Goal: Task Accomplishment & Management: Manage account settings

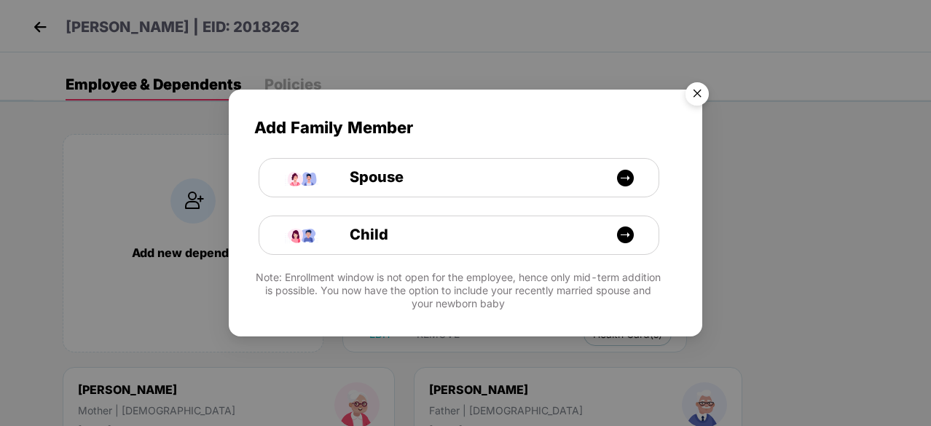
click at [695, 103] on img "Close" at bounding box center [696, 96] width 41 height 41
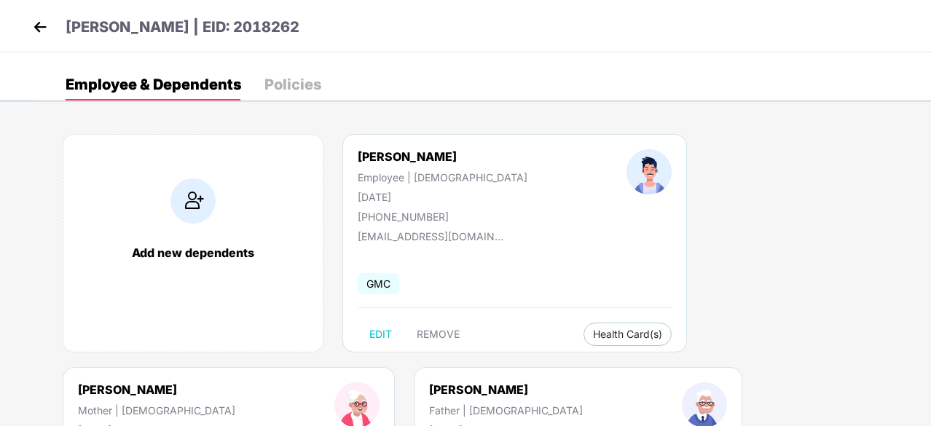
click at [300, 81] on div "Policies" at bounding box center [292, 84] width 57 height 15
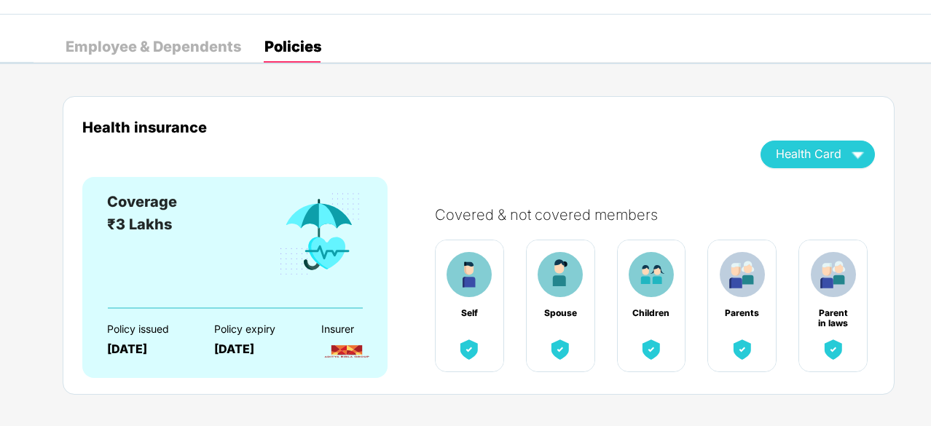
scroll to position [54, 0]
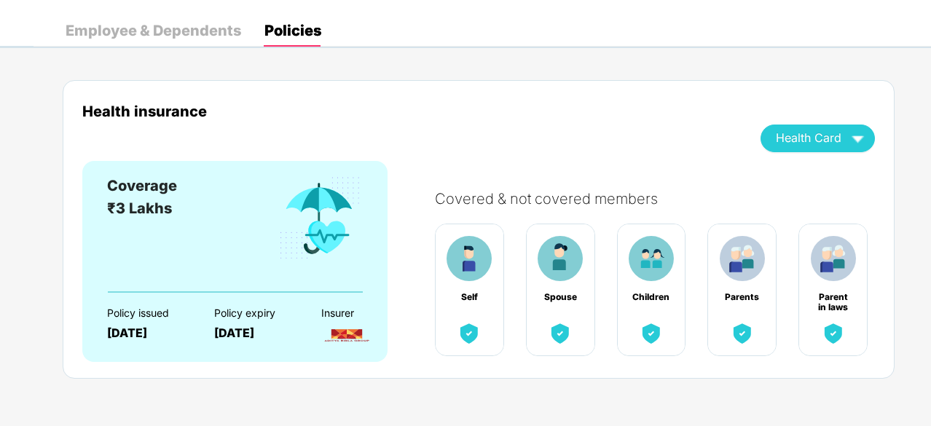
click at [284, 221] on img at bounding box center [320, 218] width 86 height 87
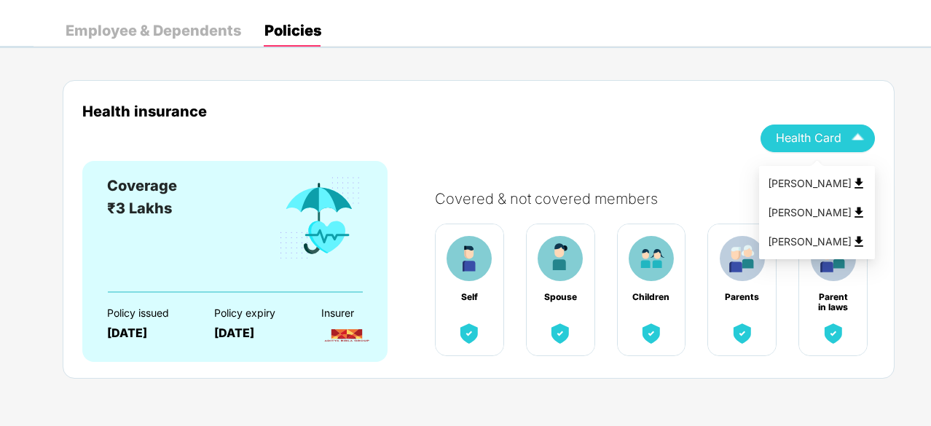
click at [863, 141] on img "button" at bounding box center [857, 137] width 25 height 25
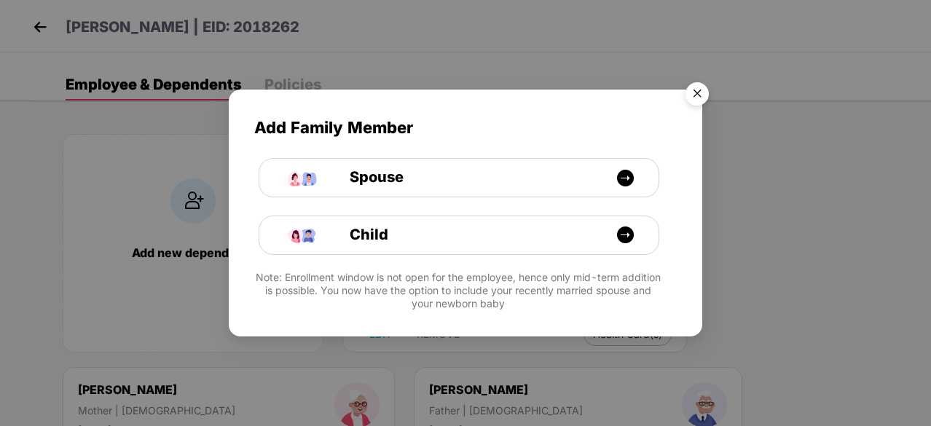
click at [701, 94] on img "Close" at bounding box center [696, 96] width 41 height 41
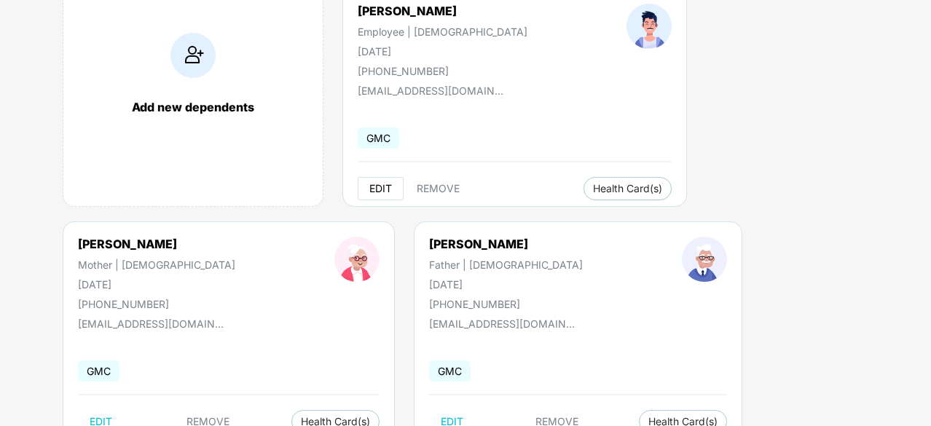
click at [384, 188] on span "EDIT" at bounding box center [380, 189] width 23 height 12
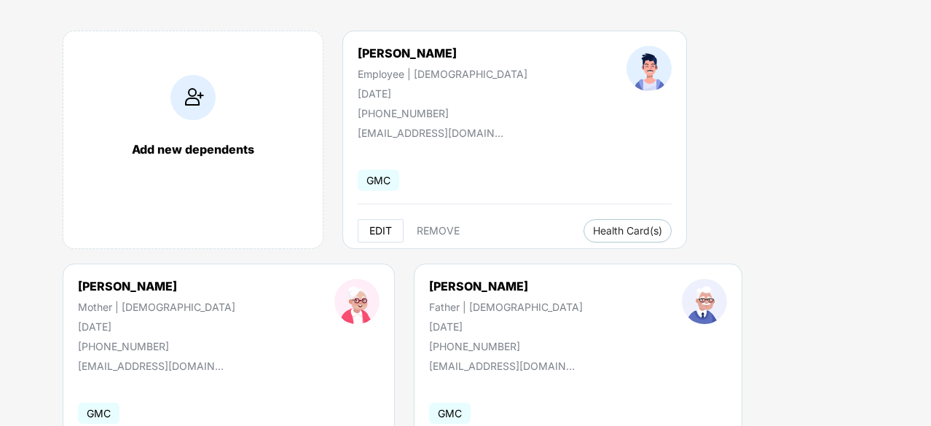
select select "****"
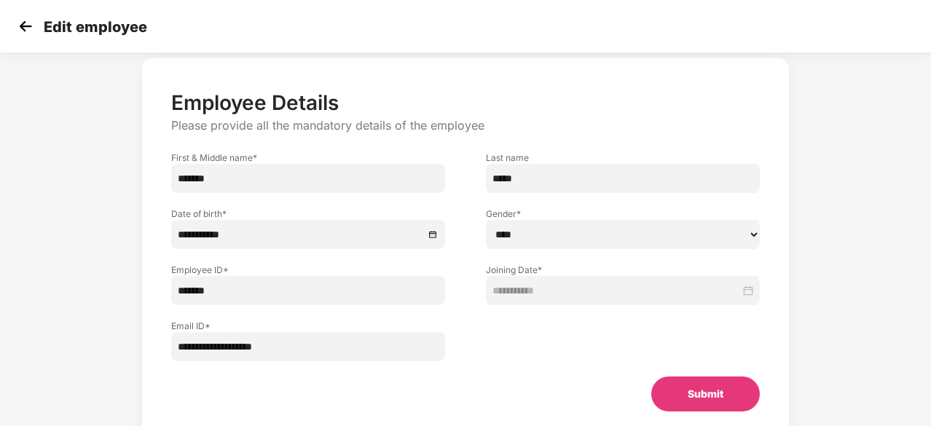
scroll to position [0, 0]
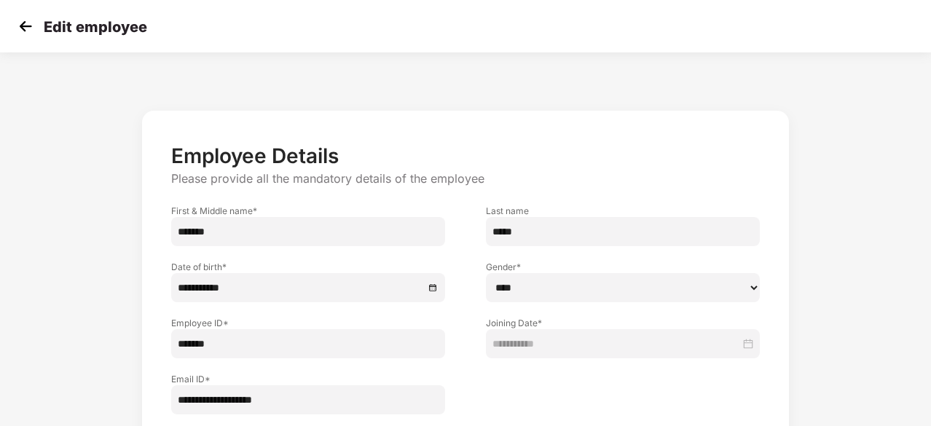
click at [25, 27] on img at bounding box center [26, 26] width 22 height 22
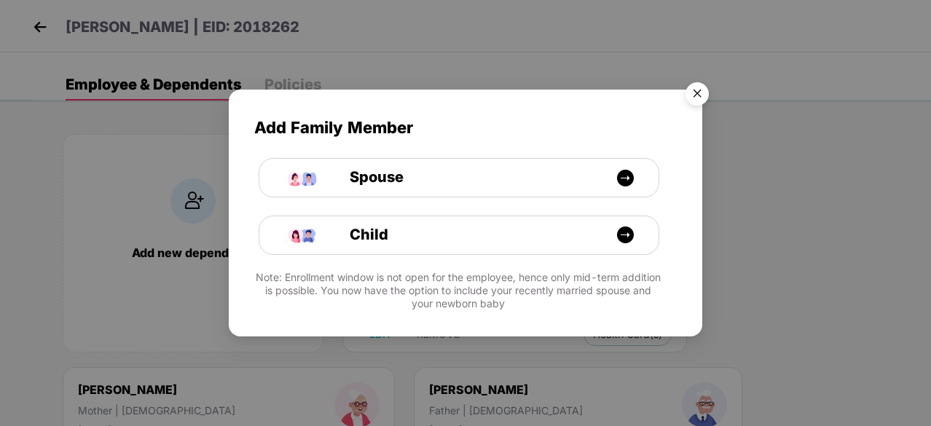
click at [707, 97] on img "Close" at bounding box center [696, 96] width 41 height 41
